Goal: Transaction & Acquisition: Purchase product/service

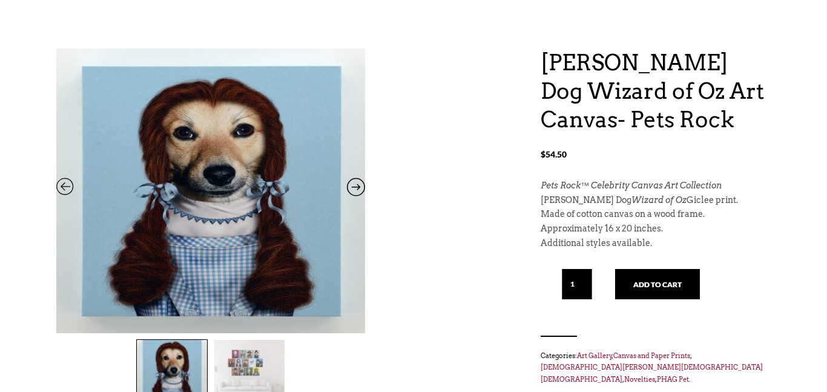
scroll to position [98, 0]
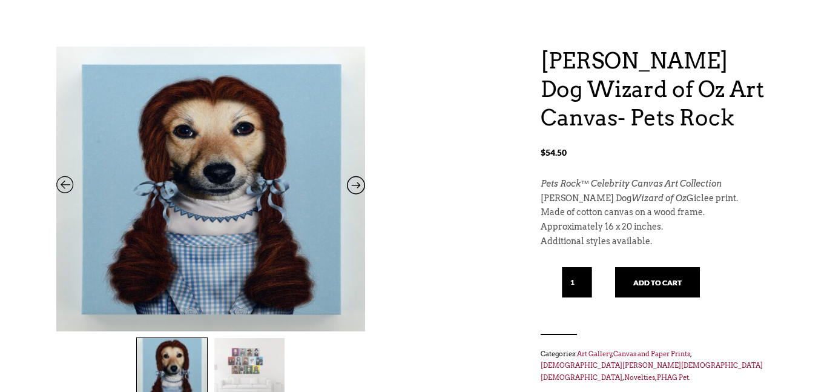
click at [243, 355] on img at bounding box center [249, 373] width 70 height 70
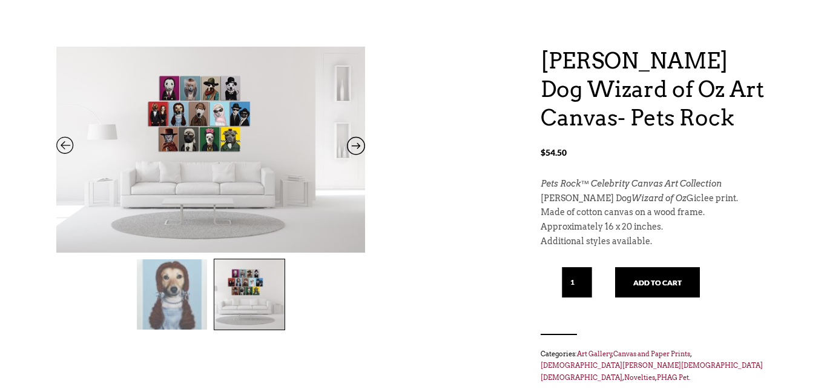
click at [173, 322] on img at bounding box center [172, 294] width 70 height 70
